Goal: Complete application form

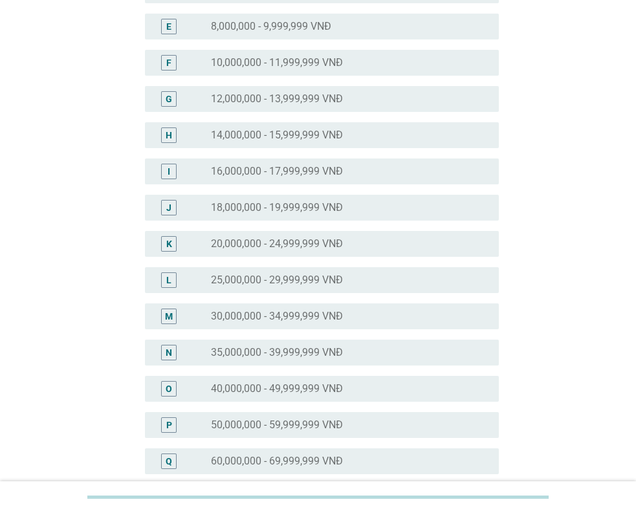
scroll to position [324, 0]
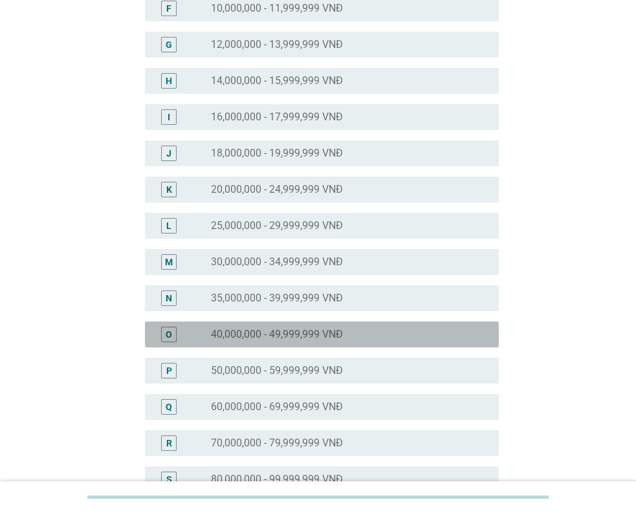
click at [162, 337] on div "O" at bounding box center [169, 335] width 16 height 16
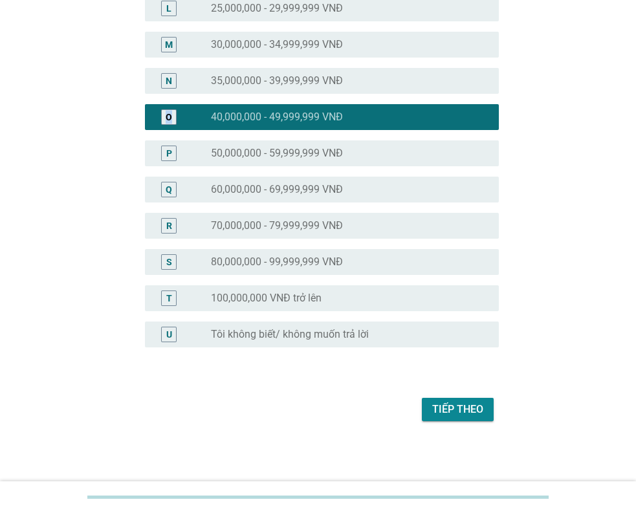
scroll to position [542, 0]
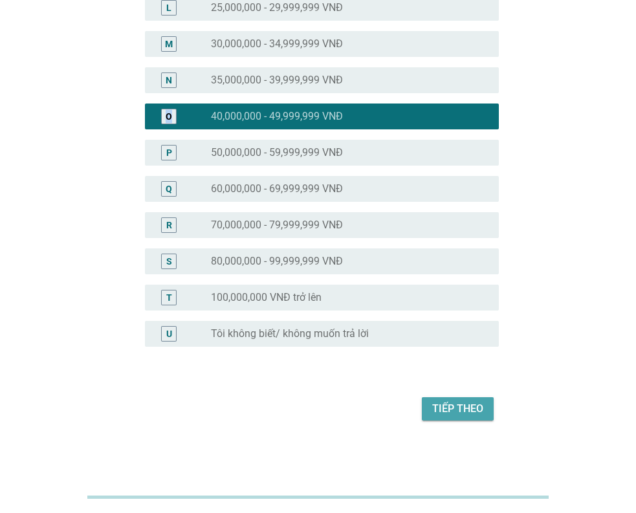
click at [463, 410] on div "Tiếp theo" at bounding box center [457, 409] width 51 height 16
click at [463, 410] on div "Tiếp theo" at bounding box center [318, 409] width 362 height 31
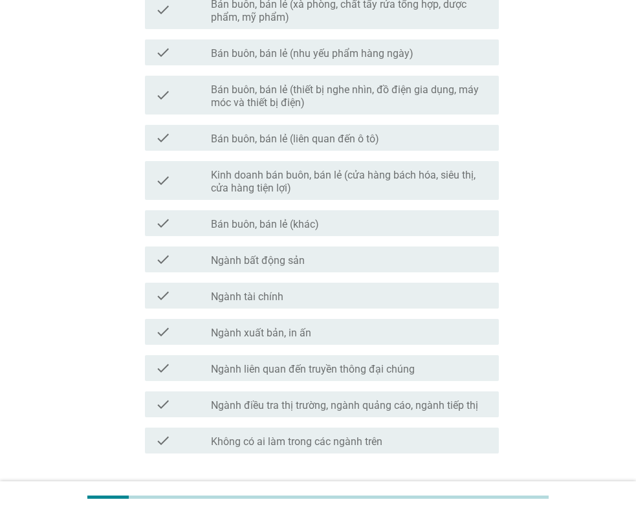
scroll to position [0, 0]
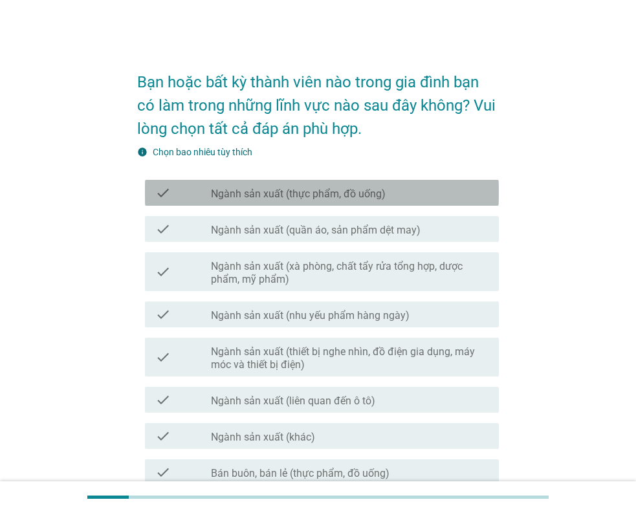
click at [344, 197] on label "Ngành sản xuất (thực phẩm, đồ uống)" at bounding box center [298, 194] width 175 height 13
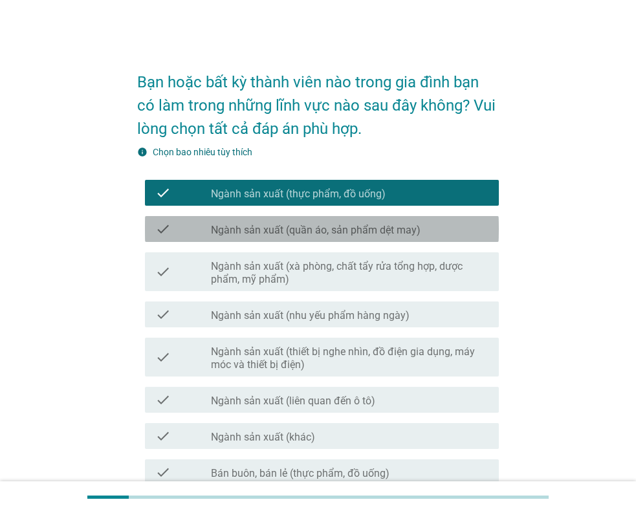
click at [348, 232] on label "Ngành sản xuất (quần áo, sản phẩm dệt may)" at bounding box center [316, 230] width 210 height 13
click at [355, 230] on label "Ngành sản xuất (quần áo, sản phẩm dệt may)" at bounding box center [316, 230] width 210 height 13
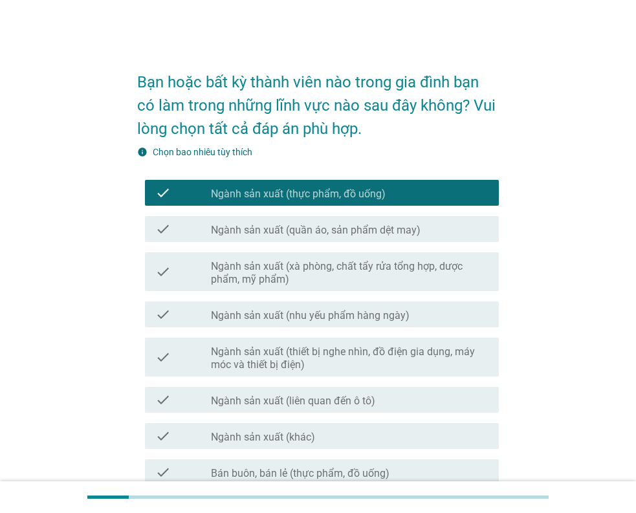
click at [354, 228] on label "Ngành sản xuất (quần áo, sản phẩm dệt may)" at bounding box center [316, 230] width 210 height 13
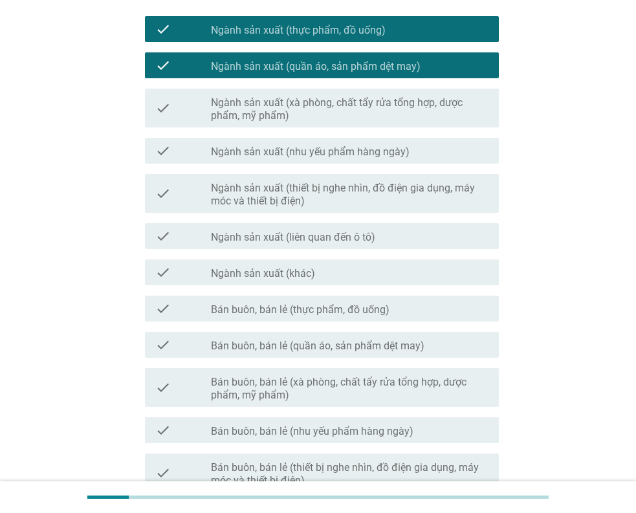
scroll to position [194, 0]
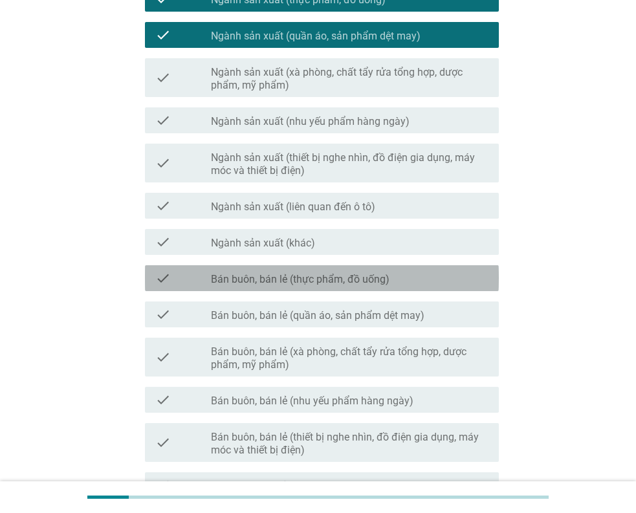
click at [329, 272] on div "check_box_outline_blank Bán buôn, bán lẻ (thực phẩm, đồ uống)" at bounding box center [350, 279] width 278 height 16
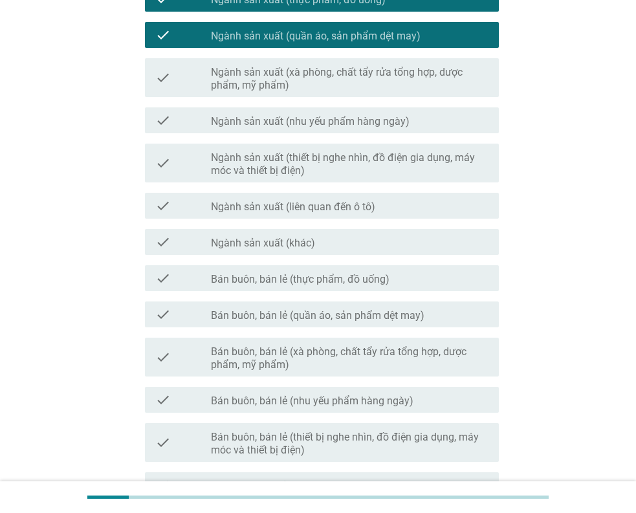
click at [329, 272] on div "check_box_outline_blank Bán buôn, bán lẻ (thực phẩm, đồ uống)" at bounding box center [350, 279] width 278 height 16
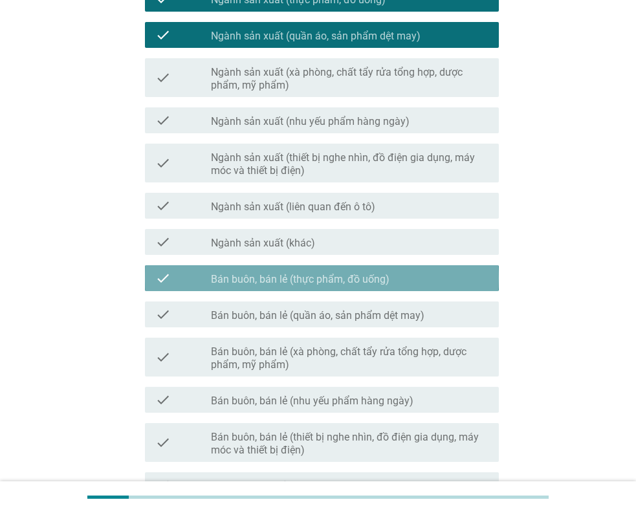
click at [329, 272] on div "check_box_outline_blank Bán buôn, bán lẻ (thực phẩm, đồ uống)" at bounding box center [350, 279] width 278 height 16
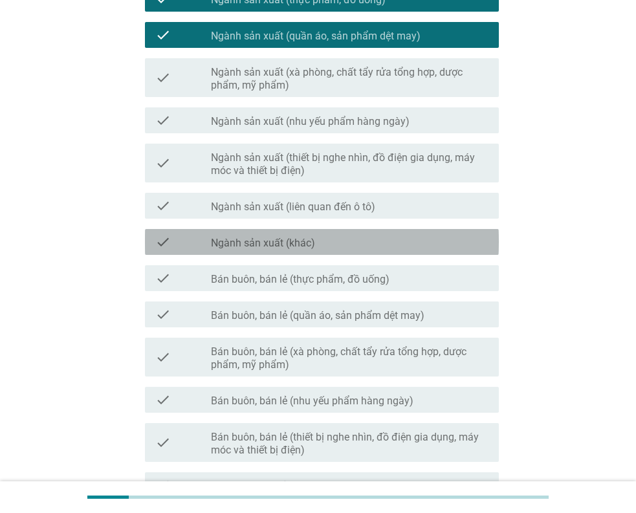
click at [318, 243] on div "check_box_outline_blank Ngành sản xuất (khác)" at bounding box center [350, 242] width 278 height 16
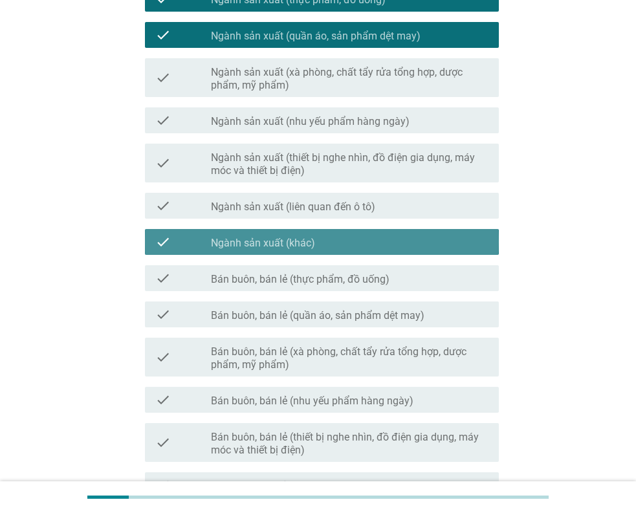
click at [311, 241] on label "Ngành sản xuất (khác)" at bounding box center [263, 243] width 104 height 13
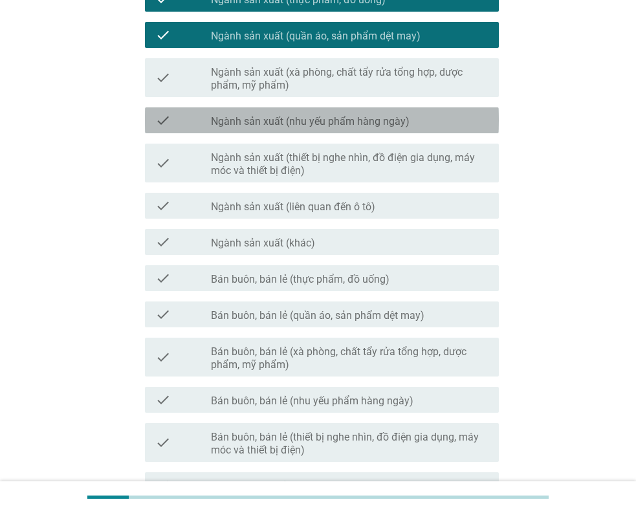
click at [337, 118] on label "Ngành sản xuất (nhu yếu phẩm hàng ngày)" at bounding box center [310, 121] width 199 height 13
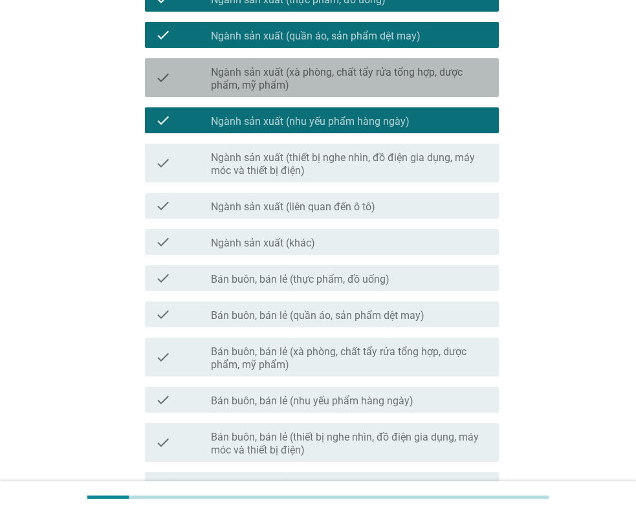
click at [335, 84] on label "Ngành sản xuất (xà phòng, chất tẩy rửa tổng hợp, dược phẩm, mỹ phẩm)" at bounding box center [350, 79] width 278 height 26
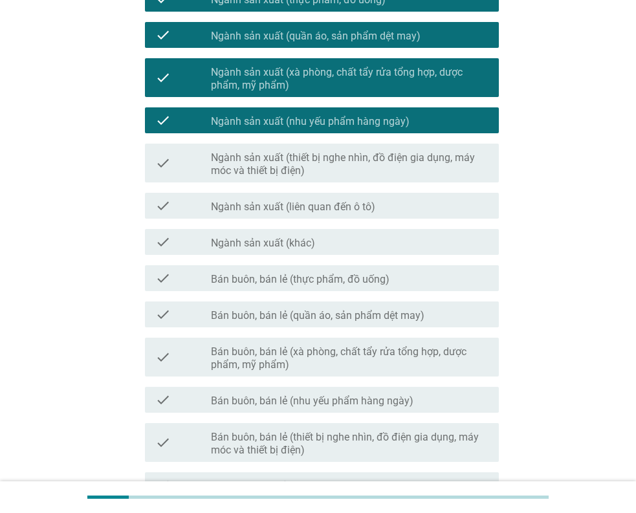
click at [339, 120] on label "Ngành sản xuất (nhu yếu phẩm hàng ngày)" at bounding box center [310, 121] width 199 height 13
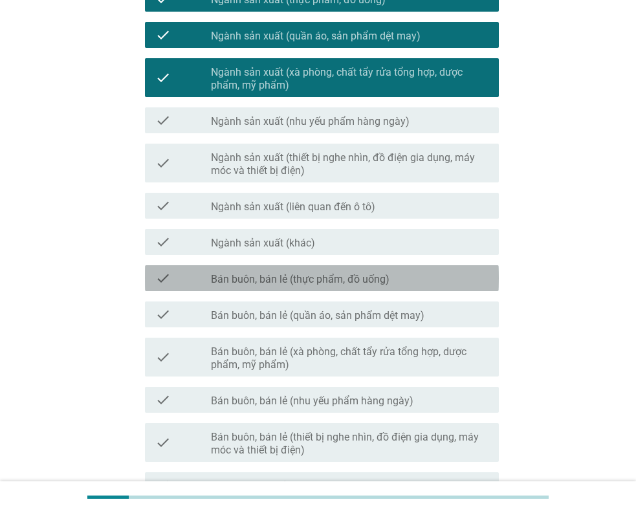
click at [296, 283] on label "Bán buôn, bán lẻ (thực phẩm, đồ uống)" at bounding box center [300, 279] width 179 height 13
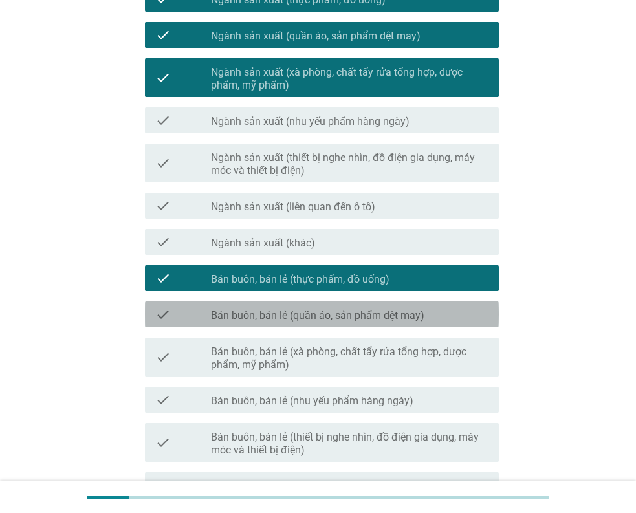
click at [305, 319] on label "Bán buôn, bán lẻ (quần áo, sản phẩm dệt may)" at bounding box center [318, 315] width 214 height 13
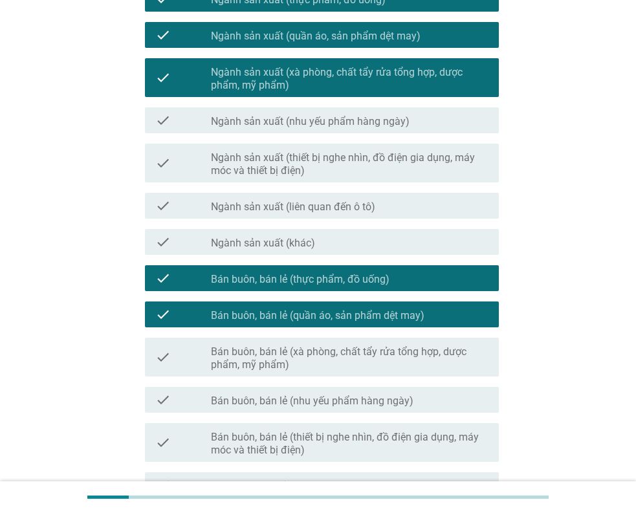
scroll to position [259, 0]
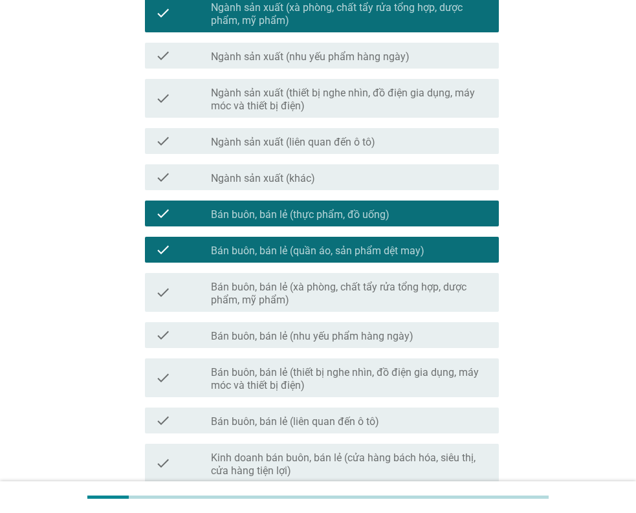
click at [342, 302] on label "Bán buôn, bán lẻ (xà phòng, chất tẩy rửa tổng hợp, dược phẩm, mỹ phẩm)" at bounding box center [350, 294] width 278 height 26
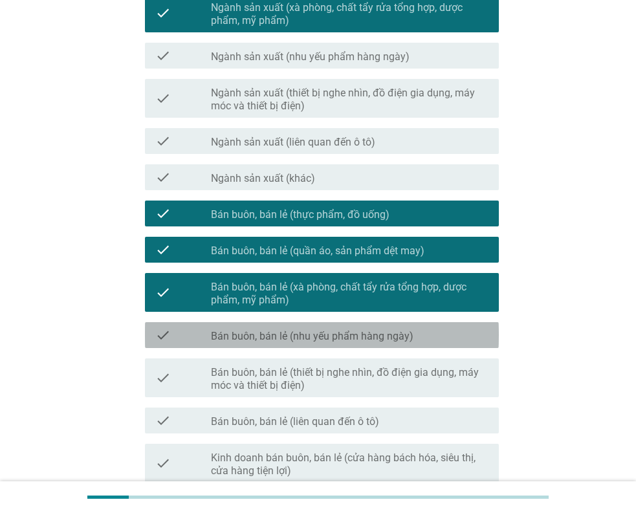
click at [355, 336] on label "Bán buôn, bán lẻ (nhu yếu phẩm hàng ngày)" at bounding box center [312, 336] width 203 height 13
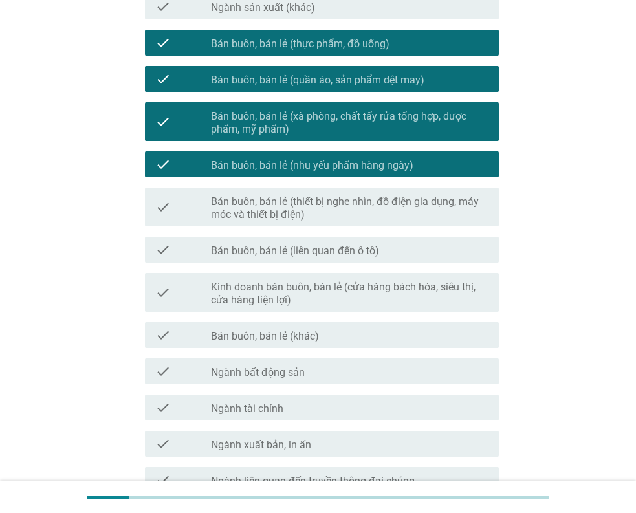
scroll to position [453, 0]
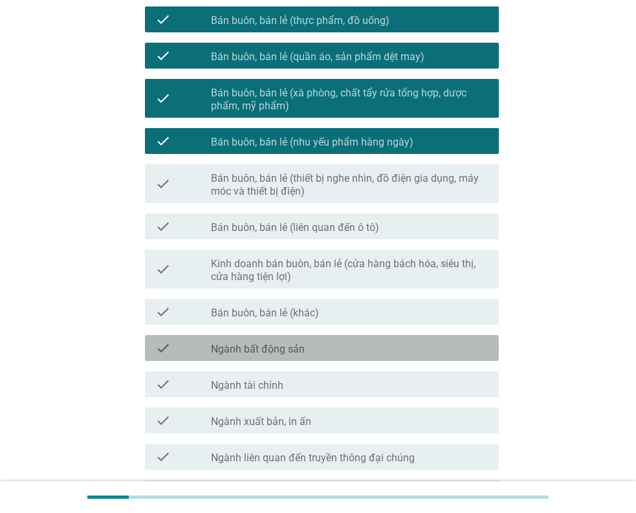
click at [375, 353] on div "check_box_outline_blank Ngành bất động sản" at bounding box center [350, 348] width 278 height 16
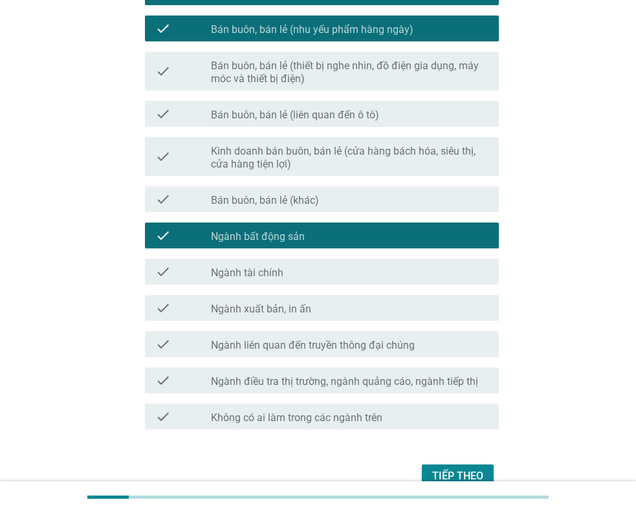
scroll to position [583, 0]
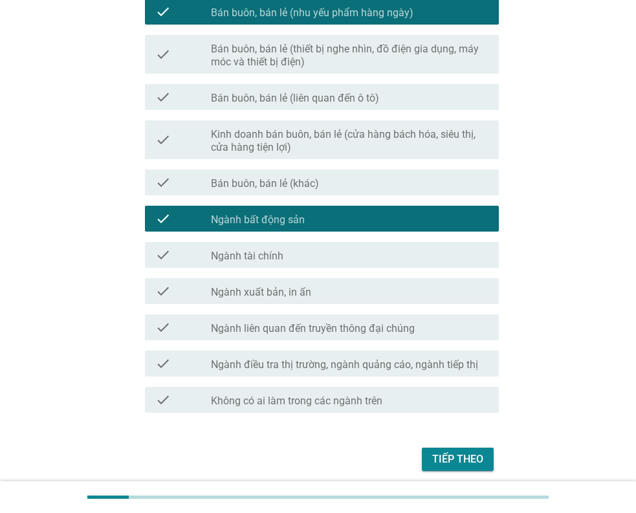
click at [287, 177] on label "Bán buôn, bán lẻ (khác)" at bounding box center [265, 183] width 108 height 13
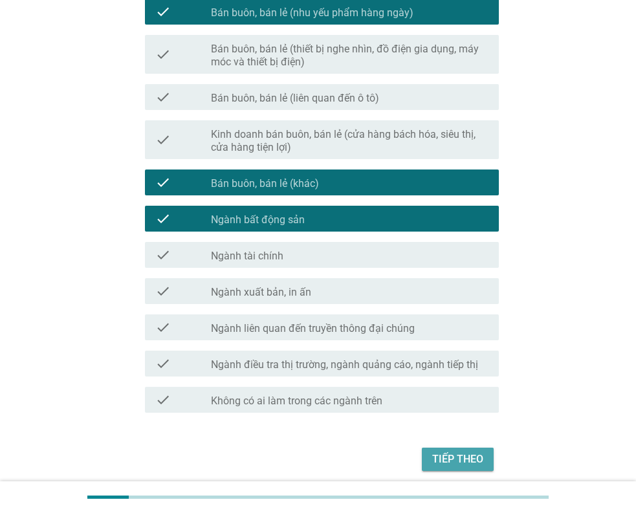
click at [465, 461] on div "Tiếp theo" at bounding box center [457, 460] width 51 height 16
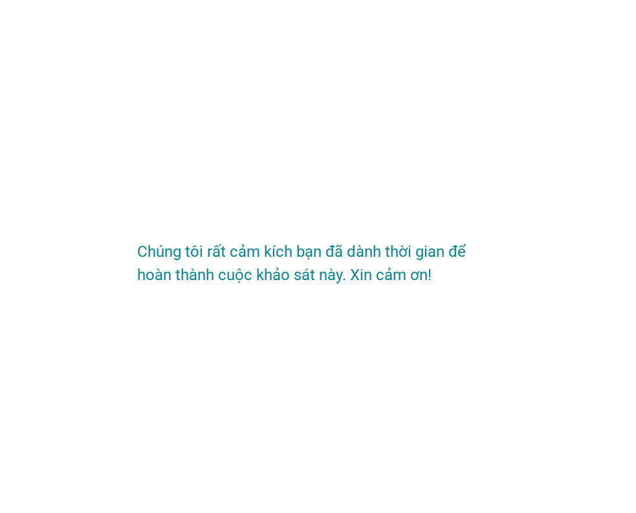
scroll to position [0, 0]
